Goal: Find specific page/section: Find specific page/section

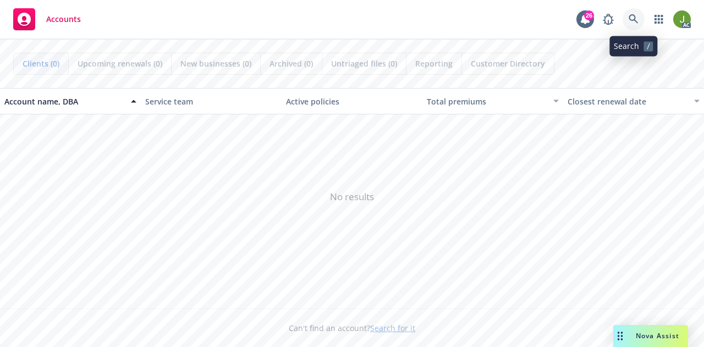
click at [639, 19] on link at bounding box center [634, 19] width 22 height 22
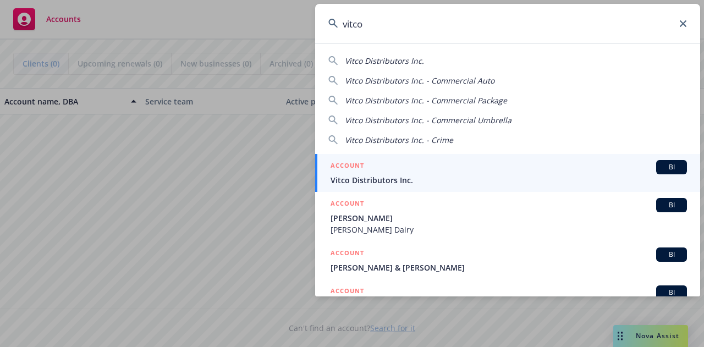
type input "vitco"
click at [436, 173] on div "ACCOUNT BI" at bounding box center [509, 167] width 357 height 14
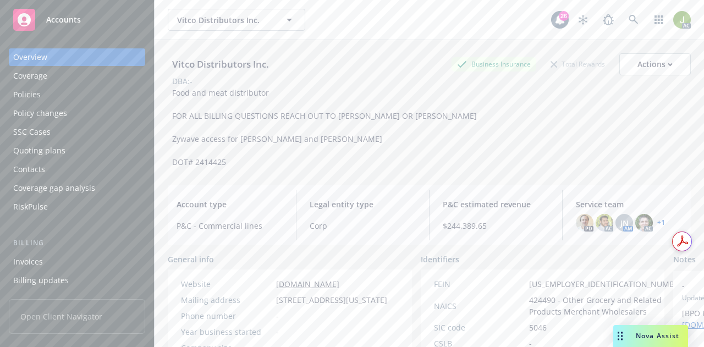
click at [80, 263] on div "Invoices" at bounding box center [77, 262] width 128 height 18
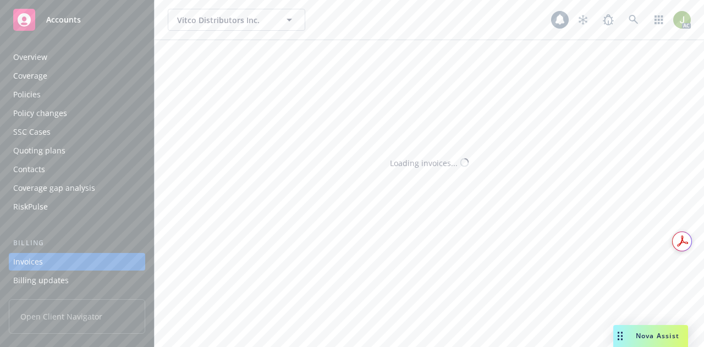
scroll to position [70, 0]
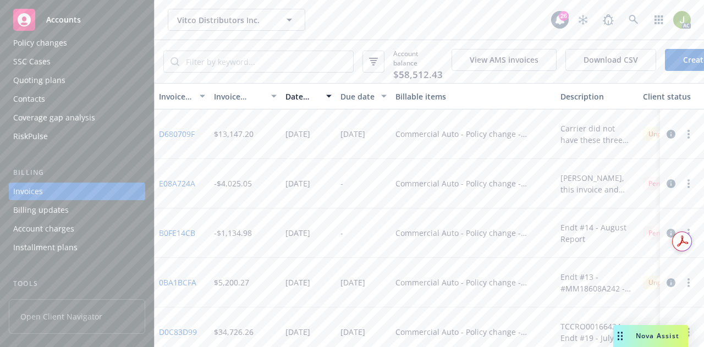
click at [668, 138] on button "button" at bounding box center [671, 134] width 13 height 13
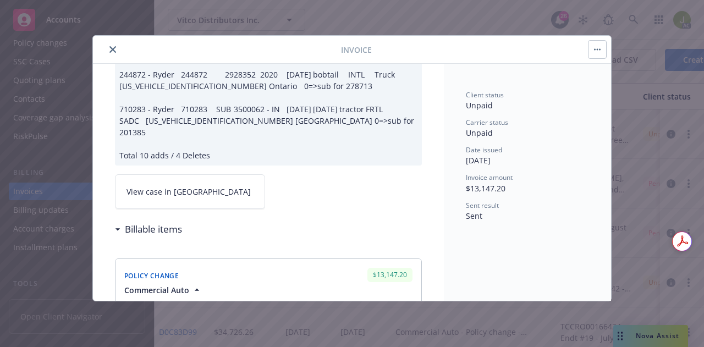
scroll to position [165, 0]
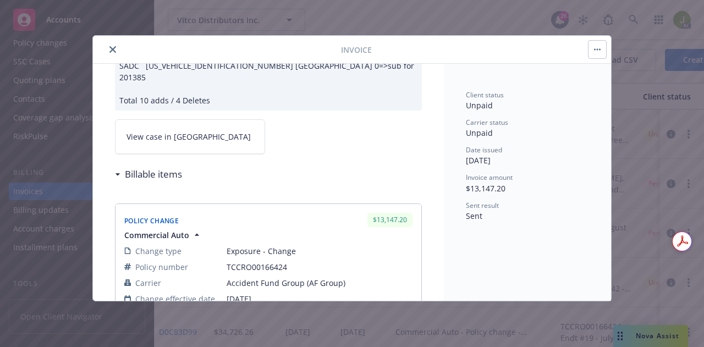
click at [171, 130] on link "View case in [GEOGRAPHIC_DATA]" at bounding box center [190, 136] width 150 height 35
